Goal: Find specific page/section: Find specific page/section

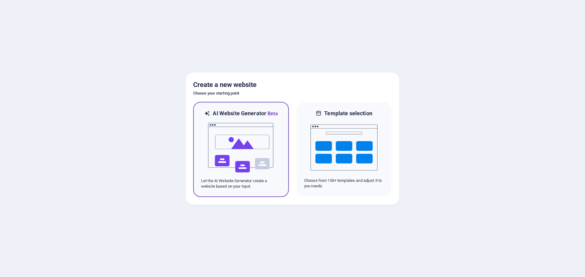
click at [231, 140] on img at bounding box center [240, 148] width 67 height 61
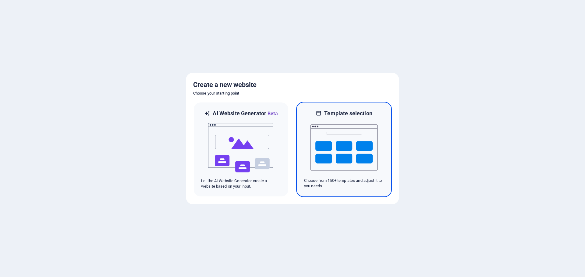
click at [335, 151] on img at bounding box center [343, 147] width 67 height 61
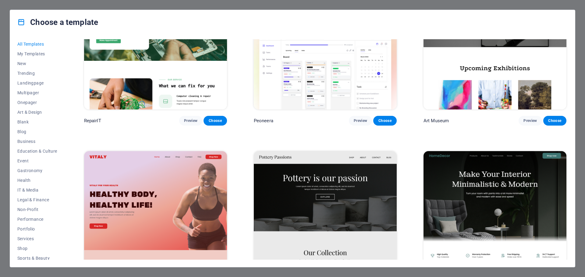
scroll to position [244, 0]
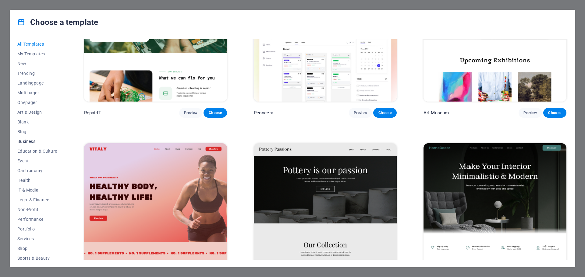
click at [27, 139] on span "Business" at bounding box center [37, 141] width 40 height 5
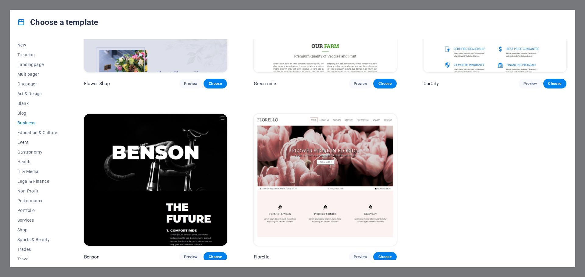
scroll to position [33, 0]
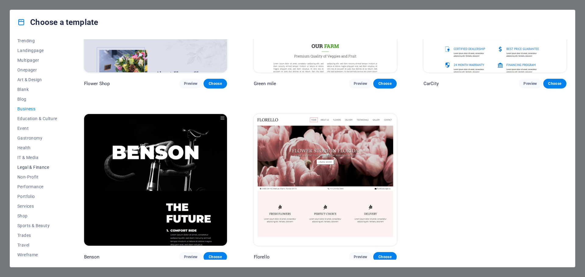
click at [26, 165] on span "Legal & Finance" at bounding box center [37, 167] width 40 height 5
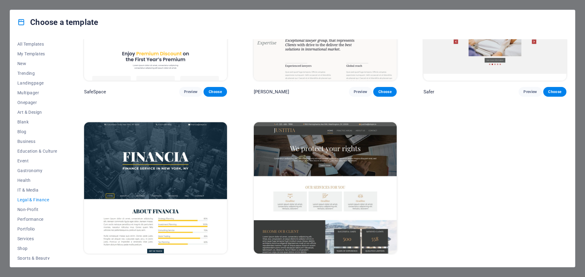
scroll to position [0, 0]
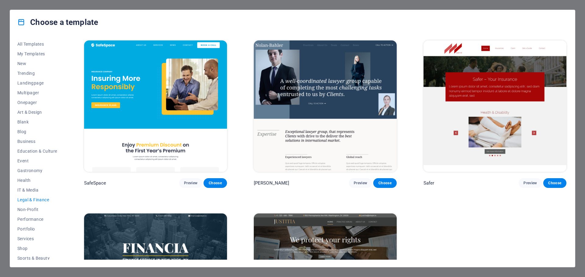
click at [319, 98] on img at bounding box center [325, 106] width 143 height 132
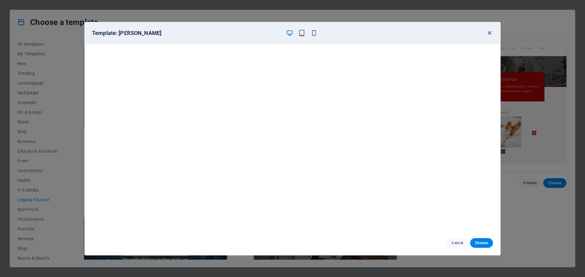
click at [488, 30] on icon "button" at bounding box center [489, 33] width 7 height 7
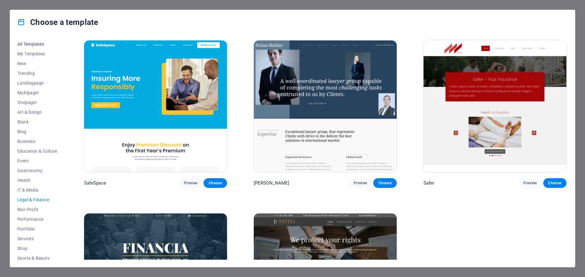
click at [33, 44] on span "All Templates" at bounding box center [37, 44] width 40 height 5
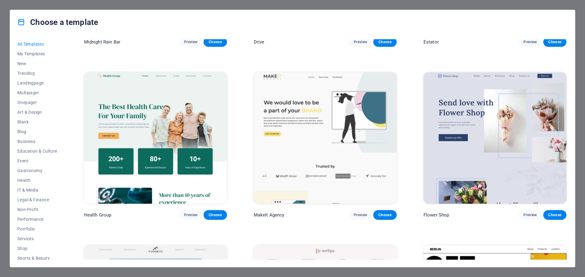
scroll to position [2040, 0]
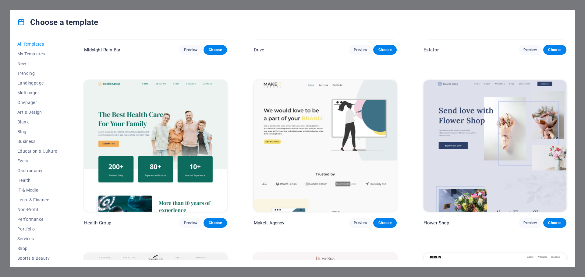
click at [155, 125] on img at bounding box center [155, 146] width 143 height 132
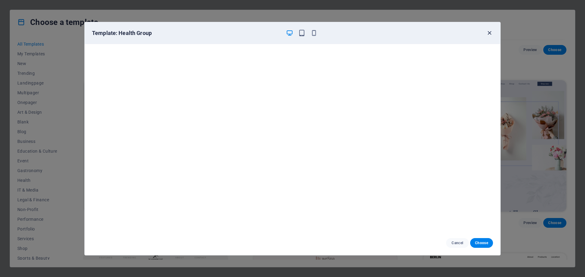
click at [487, 35] on icon "button" at bounding box center [489, 33] width 7 height 7
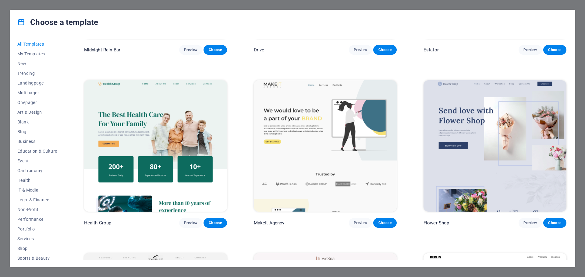
click at [490, 33] on div "Choose a template" at bounding box center [292, 22] width 565 height 24
